Goal: Communication & Community: Answer question/provide support

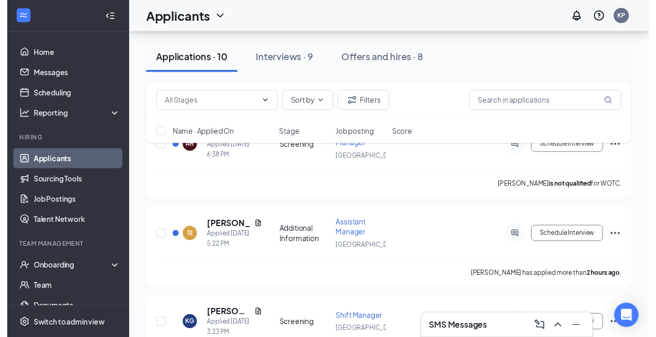
scroll to position [77, 0]
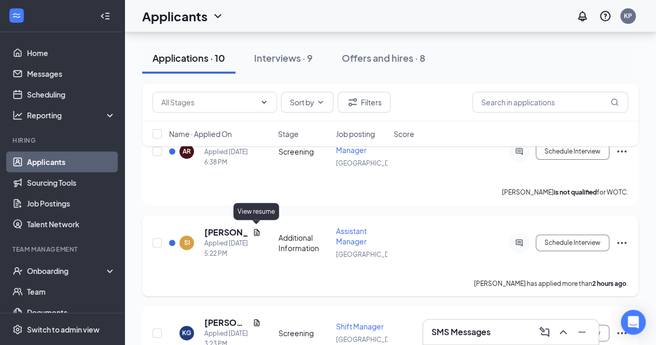
click at [257, 230] on icon "Document" at bounding box center [257, 232] width 8 height 8
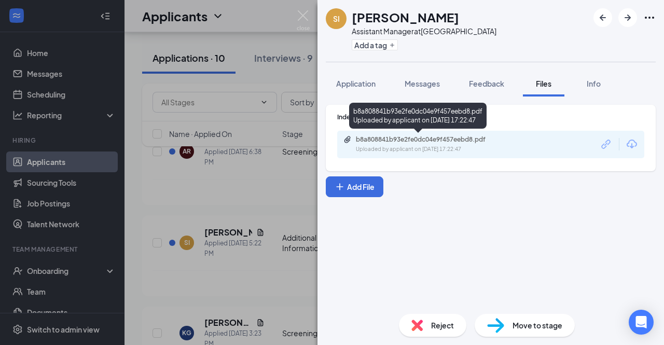
click at [388, 142] on div "b8a808841b93e2fe0dc04e9f457eebd8.pdf" at bounding box center [428, 139] width 145 height 8
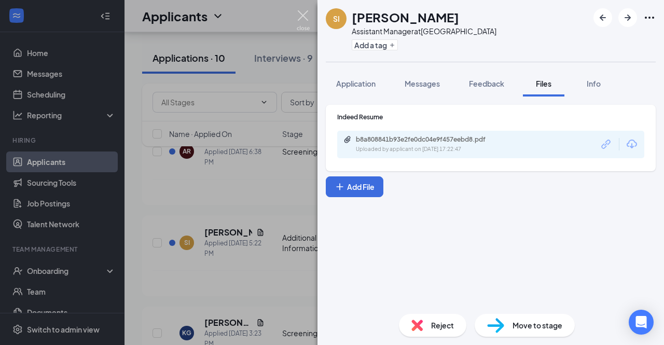
click at [306, 14] on img at bounding box center [303, 20] width 13 height 20
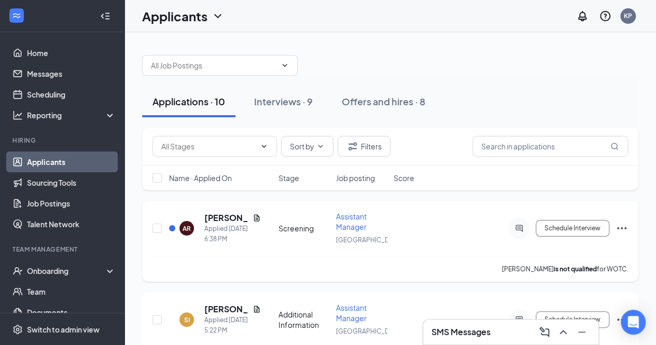
scroll to position [1, 0]
click at [256, 216] on icon "Document" at bounding box center [257, 217] width 6 height 7
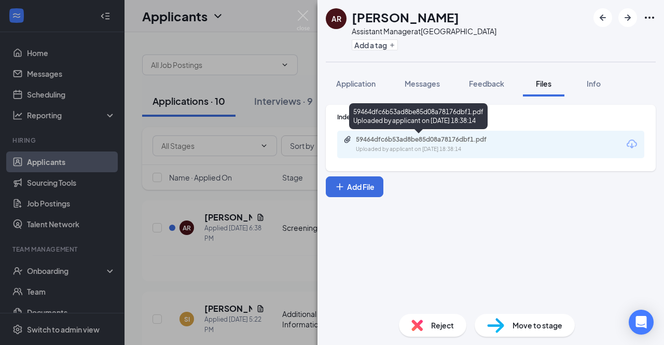
click at [372, 140] on div "59464dfc6b53ad8be85d08a78176dbf1.pdf" at bounding box center [428, 139] width 145 height 8
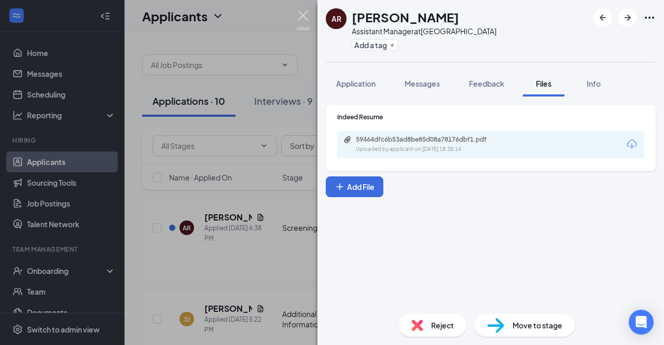
click at [303, 13] on img at bounding box center [303, 20] width 13 height 20
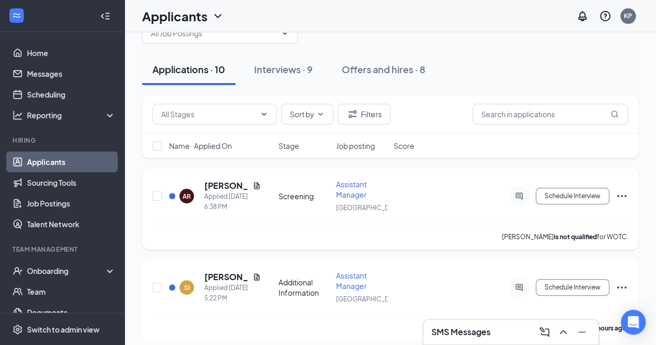
scroll to position [17, 0]
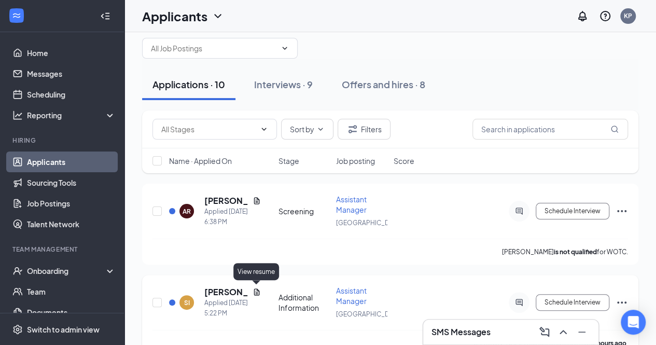
click at [256, 293] on icon "Document" at bounding box center [257, 291] width 6 height 7
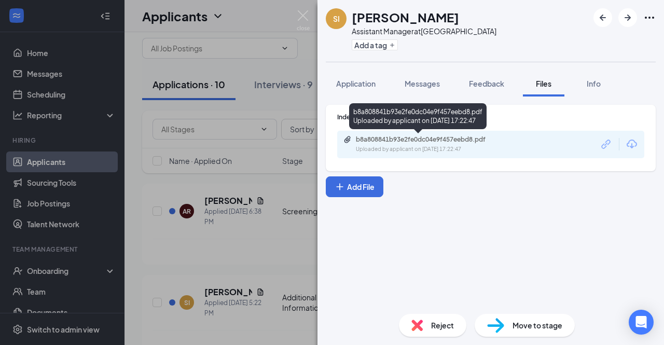
click at [427, 147] on div "Uploaded by applicant on [DATE] 17:22:47" at bounding box center [434, 149] width 156 height 8
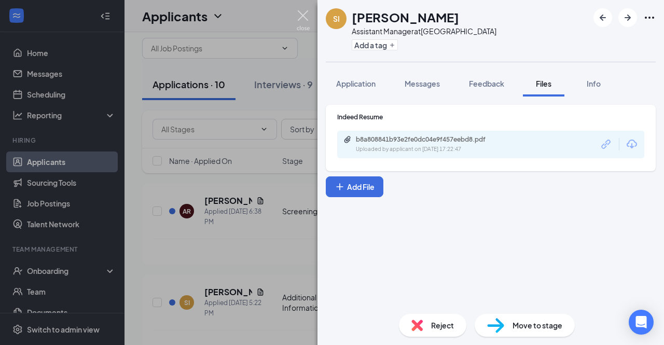
click at [302, 15] on img at bounding box center [303, 20] width 13 height 20
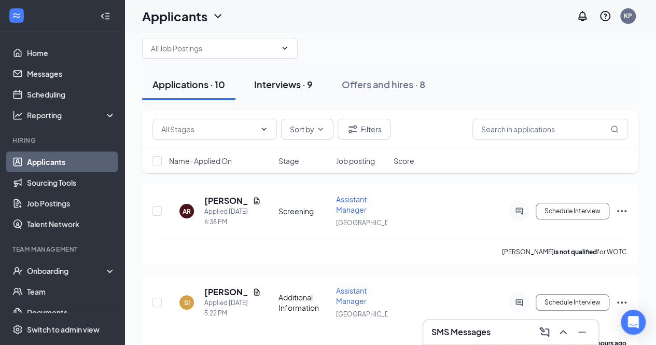
click at [299, 88] on div "Interviews · 9" at bounding box center [283, 84] width 59 height 13
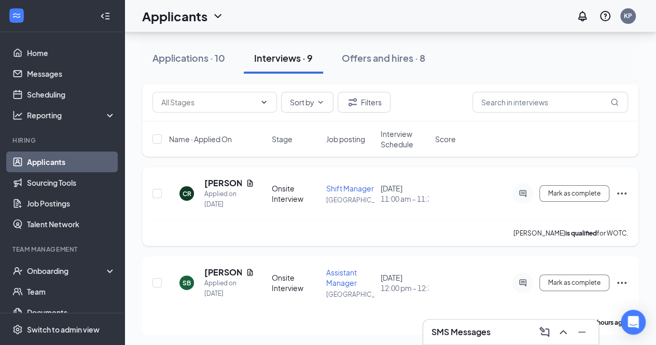
scroll to position [45, 0]
click at [407, 142] on span "Interview Schedule" at bounding box center [405, 139] width 48 height 21
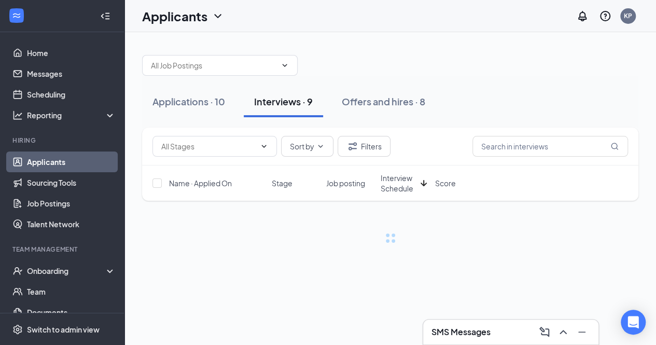
scroll to position [0, 0]
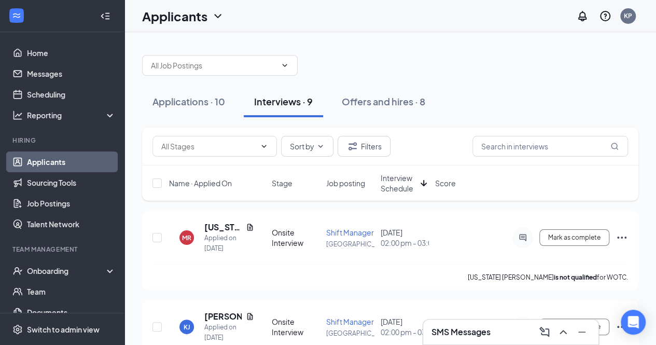
click at [402, 183] on span "Interview Schedule" at bounding box center [399, 183] width 36 height 21
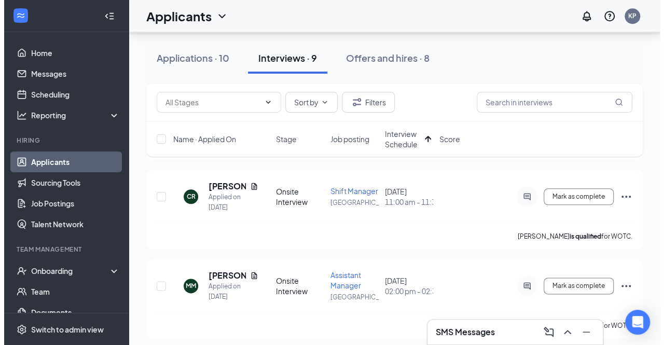
scroll to position [487, 0]
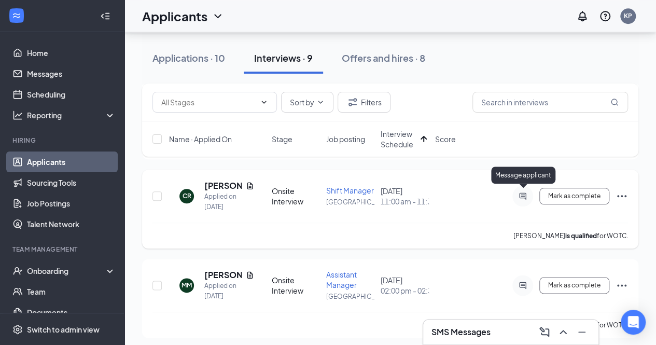
click at [523, 193] on icon "ActiveChat" at bounding box center [523, 196] width 12 height 8
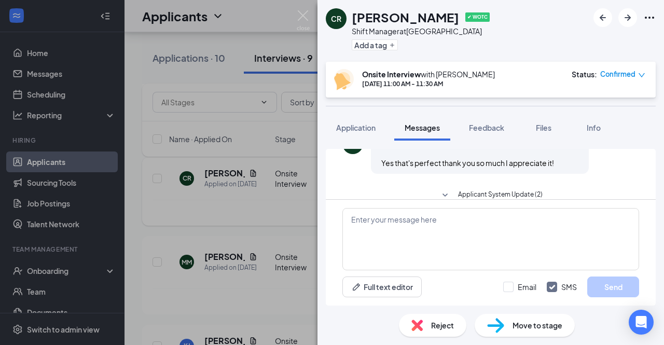
scroll to position [361, 0]
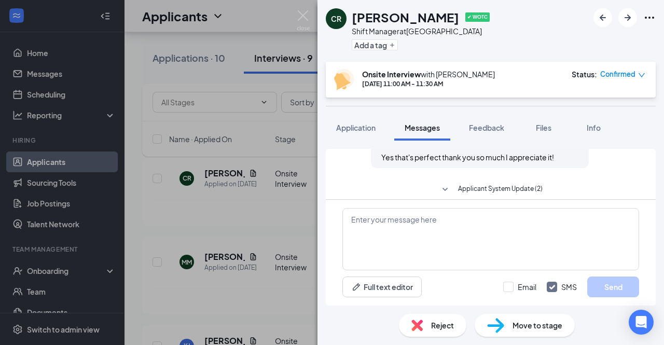
click at [441, 187] on icon "SmallChevronDown" at bounding box center [445, 190] width 12 height 12
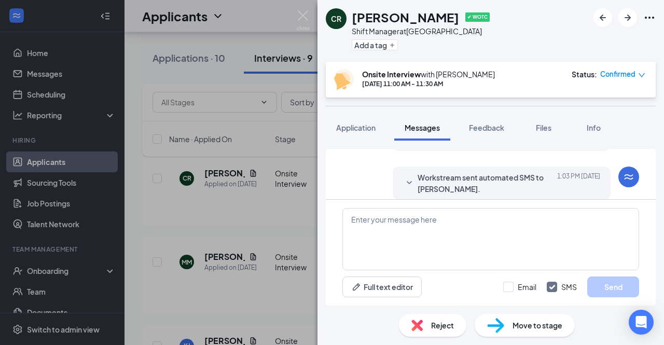
scroll to position [536, 0]
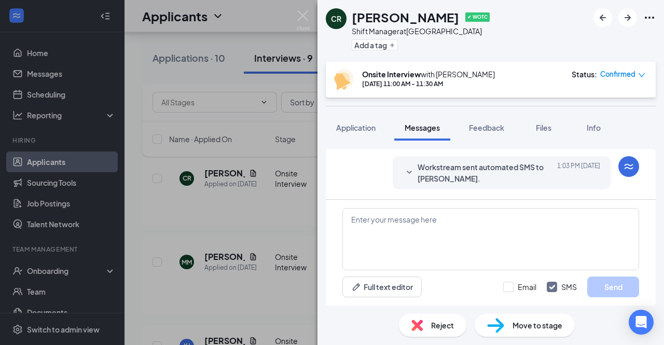
click at [473, 177] on span "Workstream sent automated SMS to [PERSON_NAME]." at bounding box center [485, 172] width 136 height 23
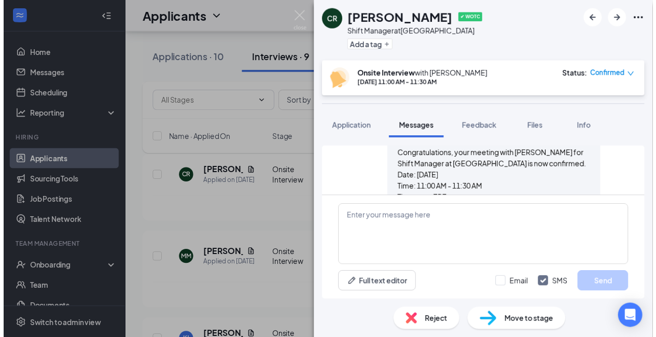
scroll to position [589, 0]
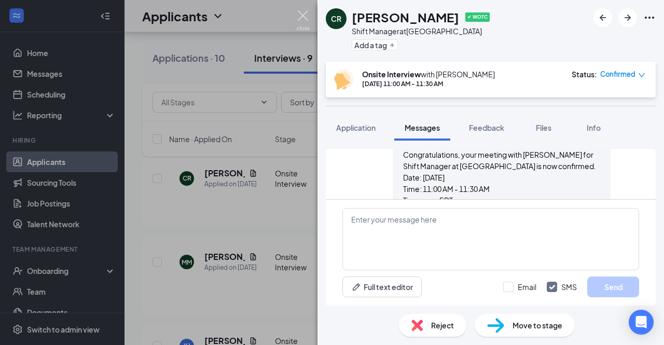
click at [305, 15] on img at bounding box center [303, 20] width 13 height 20
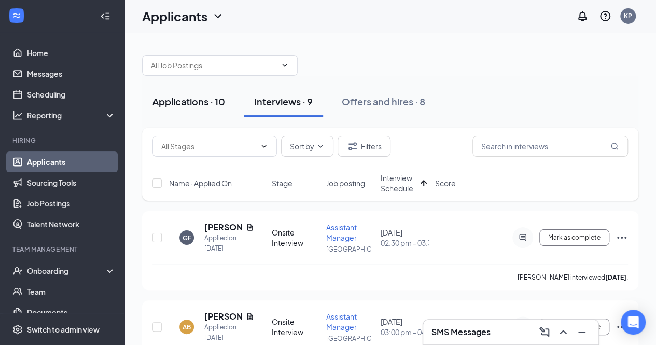
click at [203, 98] on div "Applications · 10" at bounding box center [188, 101] width 73 height 13
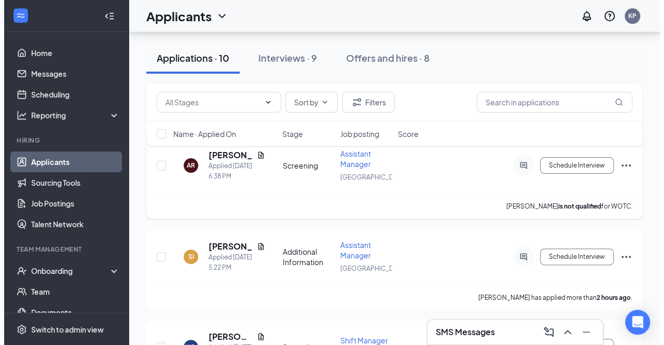
scroll to position [63, 0]
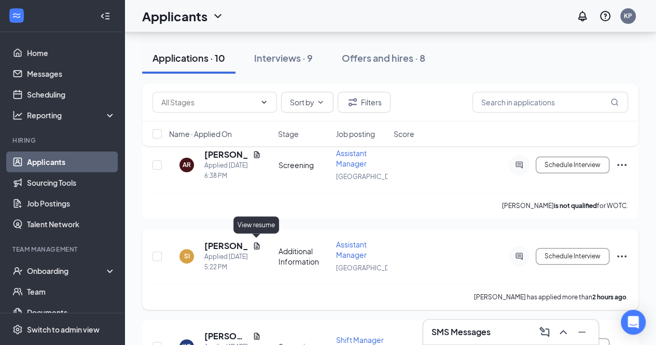
click at [255, 242] on icon "Document" at bounding box center [257, 246] width 8 height 8
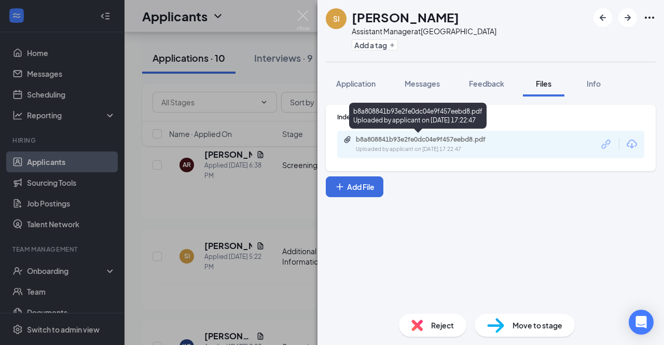
click at [412, 146] on div "Uploaded by applicant on [DATE] 17:22:47" at bounding box center [434, 149] width 156 height 8
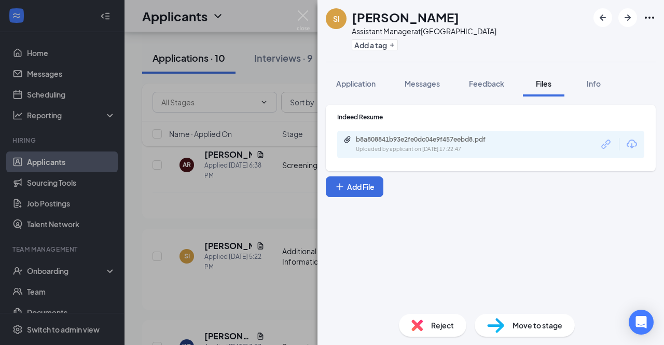
click at [272, 197] on div "[PERSON_NAME] Assistant Manager at [GEOGRAPHIC_DATA] Add a tag Application Mess…" at bounding box center [332, 172] width 664 height 345
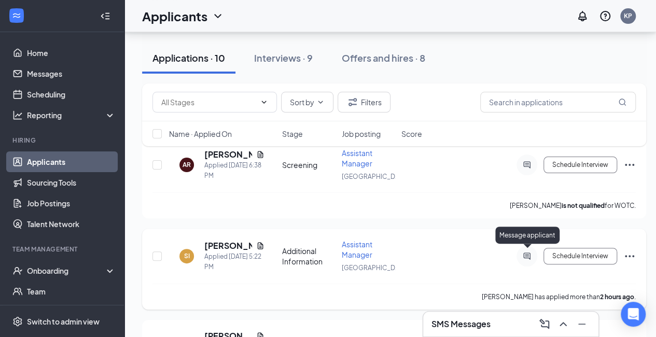
click at [530, 257] on icon "ActiveChat" at bounding box center [526, 256] width 7 height 7
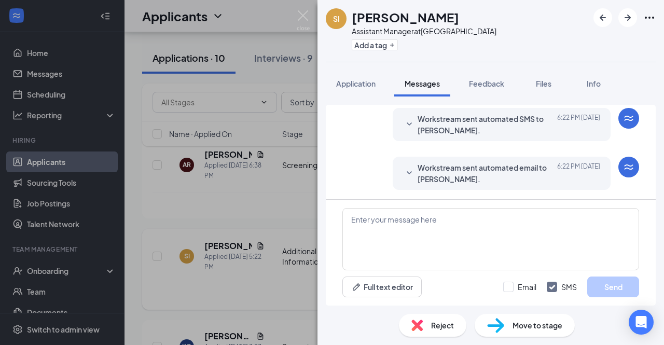
scroll to position [227, 0]
click at [487, 222] on textarea at bounding box center [490, 239] width 297 height 62
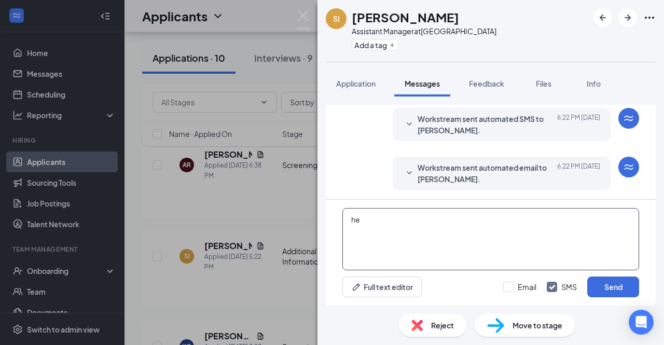
type textarea "h"
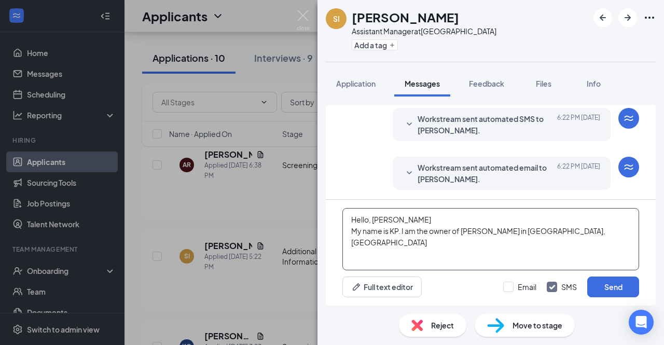
click at [460, 230] on textarea "Hello, [PERSON_NAME] My name is KP. I am the owner of [PERSON_NAME] in [GEOGRAP…" at bounding box center [490, 239] width 297 height 62
click at [570, 229] on textarea "Hello, [PERSON_NAME] My name is KP. I am the owner of the [PERSON_NAME] in [GEO…" at bounding box center [490, 239] width 297 height 62
click at [471, 232] on textarea "Hello, [PERSON_NAME] My name is KP. I am the owner of the [PERSON_NAME] in [GEO…" at bounding box center [490, 239] width 297 height 62
drag, startPoint x: 352, startPoint y: 218, endPoint x: 548, endPoint y: 248, distance: 198.3
click at [548, 248] on textarea "Hello, [PERSON_NAME] My name is KP. I am the owner of [PERSON_NAME] in [GEOGRAP…" at bounding box center [490, 239] width 297 height 62
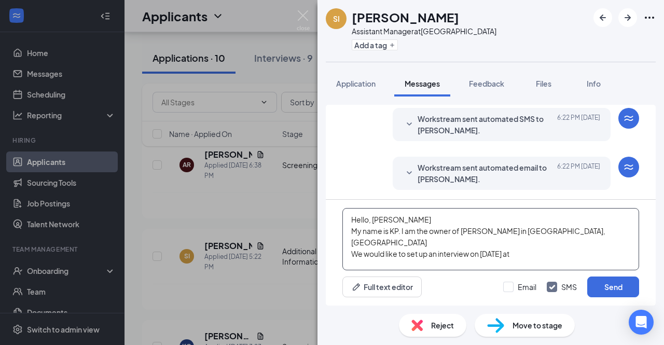
click at [548, 248] on textarea "Hello, [PERSON_NAME] My name is KP. I am the owner of [PERSON_NAME] in [GEOGRAP…" at bounding box center [490, 239] width 297 height 62
click at [471, 245] on textarea "Hello, [PERSON_NAME] My name is KP. I am the owner of [PERSON_NAME] in [GEOGRAP…" at bounding box center [490, 239] width 297 height 62
click at [628, 241] on textarea "Hello, [PERSON_NAME] My name is KP. I am the owner of [PERSON_NAME] in [GEOGRAP…" at bounding box center [490, 239] width 297 height 62
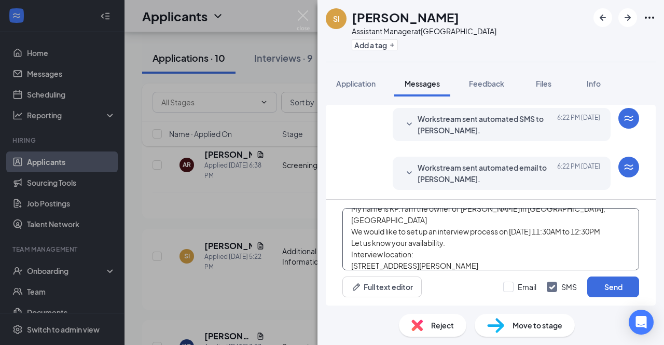
scroll to position [34, 0]
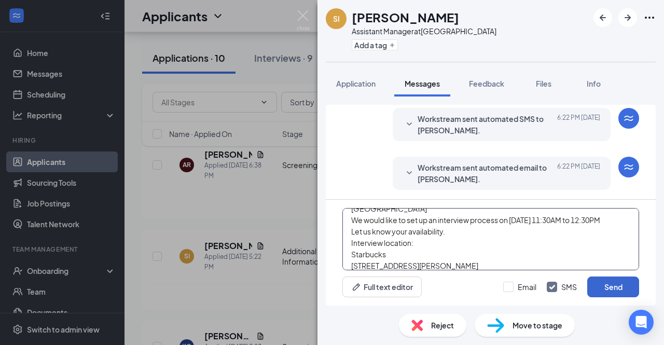
type textarea "Hello, [PERSON_NAME] My name is KP. I am the owner of [PERSON_NAME] in [GEOGRAP…"
click at [612, 286] on button "Send" at bounding box center [613, 286] width 52 height 21
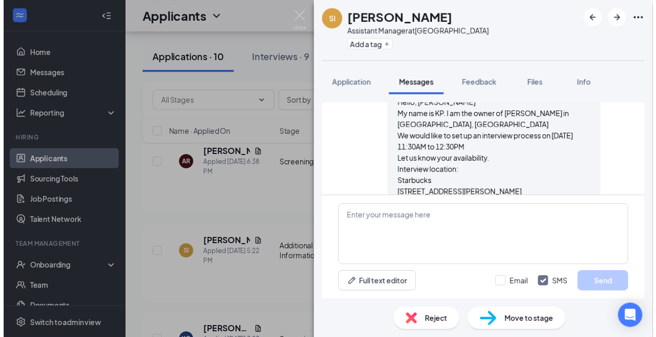
scroll to position [374, 0]
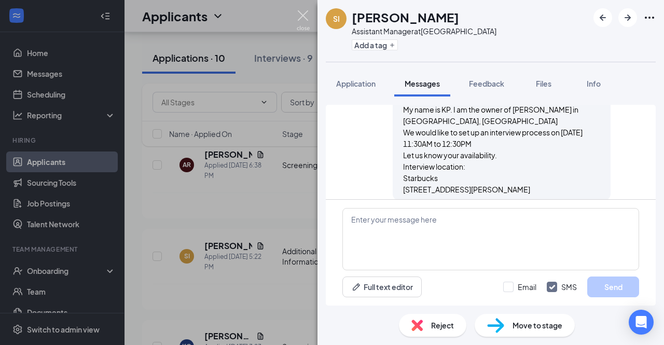
click at [305, 19] on img at bounding box center [303, 20] width 13 height 20
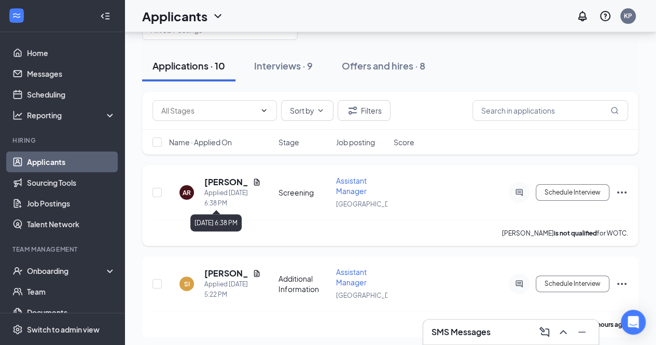
scroll to position [42, 0]
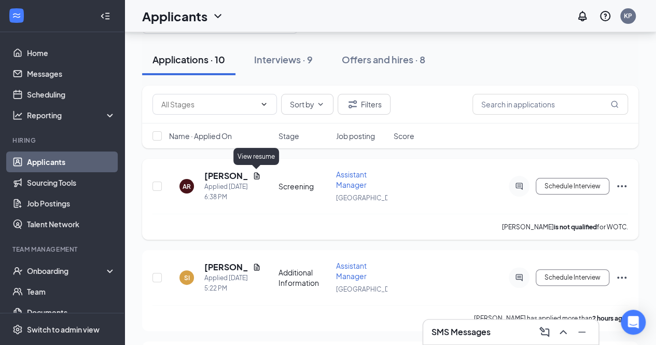
click at [257, 175] on icon "Document" at bounding box center [257, 175] width 6 height 7
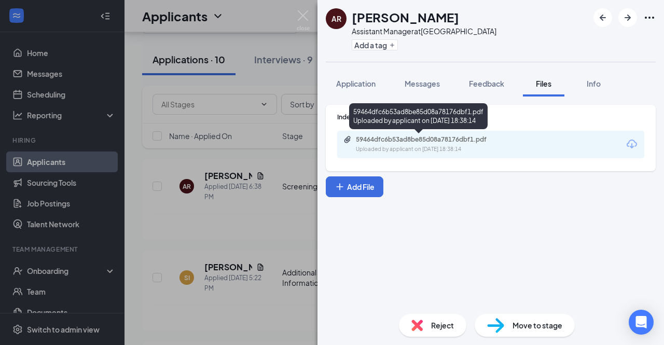
click at [368, 143] on div "59464dfc6b53ad8be85d08a78176dbf1.pdf" at bounding box center [428, 139] width 145 height 8
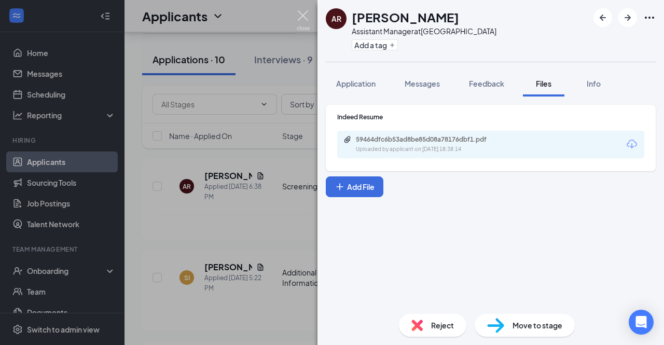
click at [302, 18] on img at bounding box center [303, 20] width 13 height 20
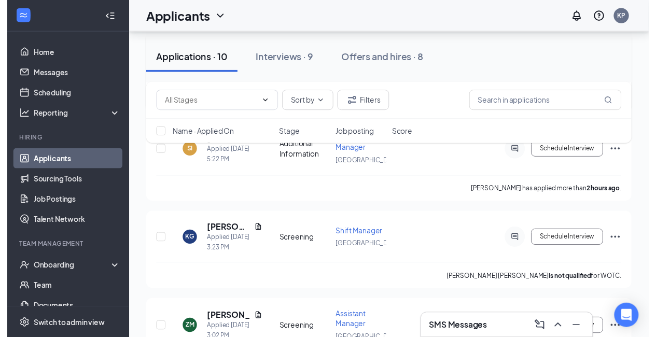
scroll to position [169, 0]
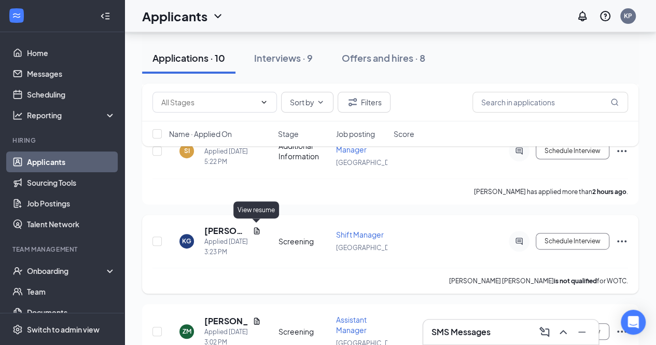
click at [260, 230] on div "KG [PERSON_NAME] [PERSON_NAME] Applied [DATE] 3:23 PM" at bounding box center [220, 241] width 103 height 32
click at [257, 228] on icon "Document" at bounding box center [257, 231] width 8 height 8
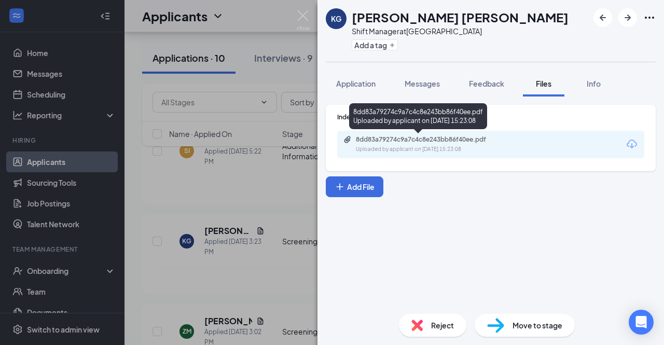
click at [416, 146] on div "Uploaded by applicant on [DATE] 15:23:08" at bounding box center [434, 149] width 156 height 8
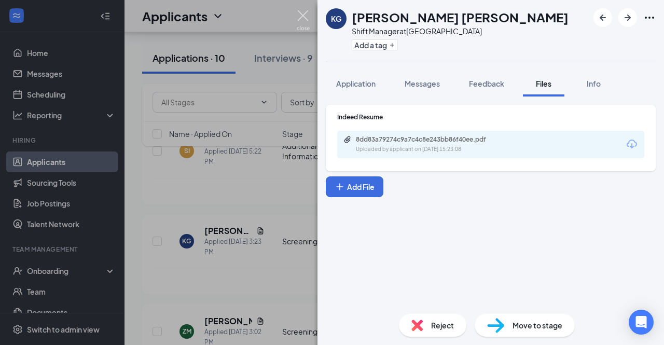
click at [299, 16] on img at bounding box center [303, 20] width 13 height 20
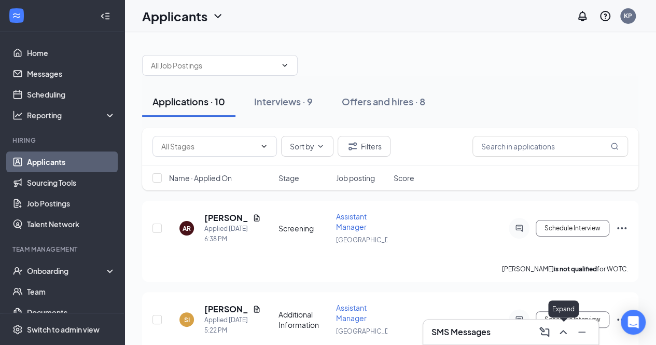
click at [562, 335] on icon "ChevronUp" at bounding box center [563, 332] width 12 height 12
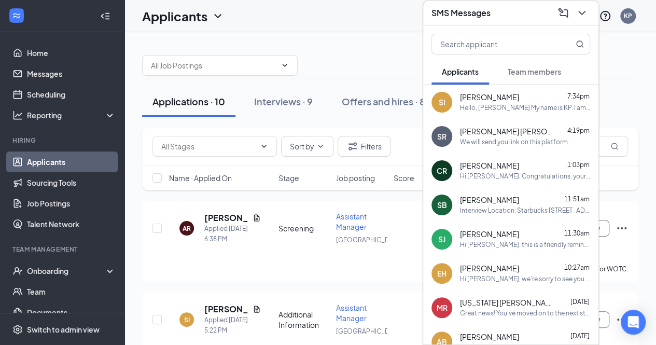
click at [360, 68] on div at bounding box center [390, 60] width 496 height 31
click at [585, 17] on icon "ChevronDown" at bounding box center [582, 13] width 12 height 12
